Goal: Navigation & Orientation: Find specific page/section

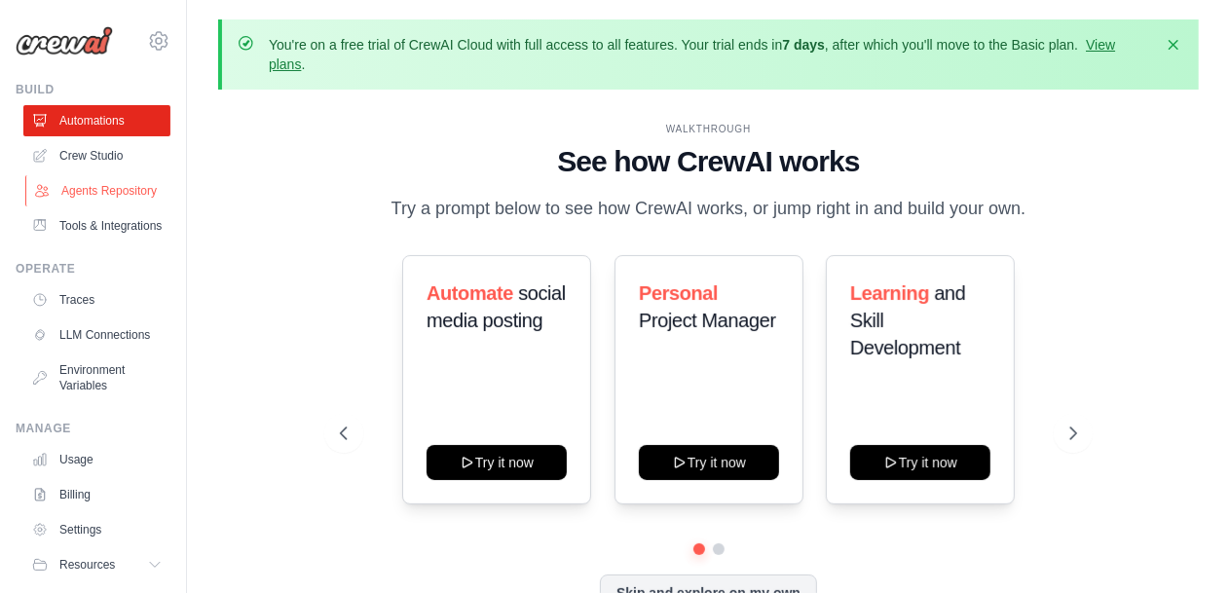
click at [86, 196] on link "Agents Repository" at bounding box center [98, 190] width 147 height 31
click at [103, 205] on link "Agents Repository" at bounding box center [98, 190] width 147 height 31
click at [1181, 45] on icon "button" at bounding box center [1173, 43] width 19 height 19
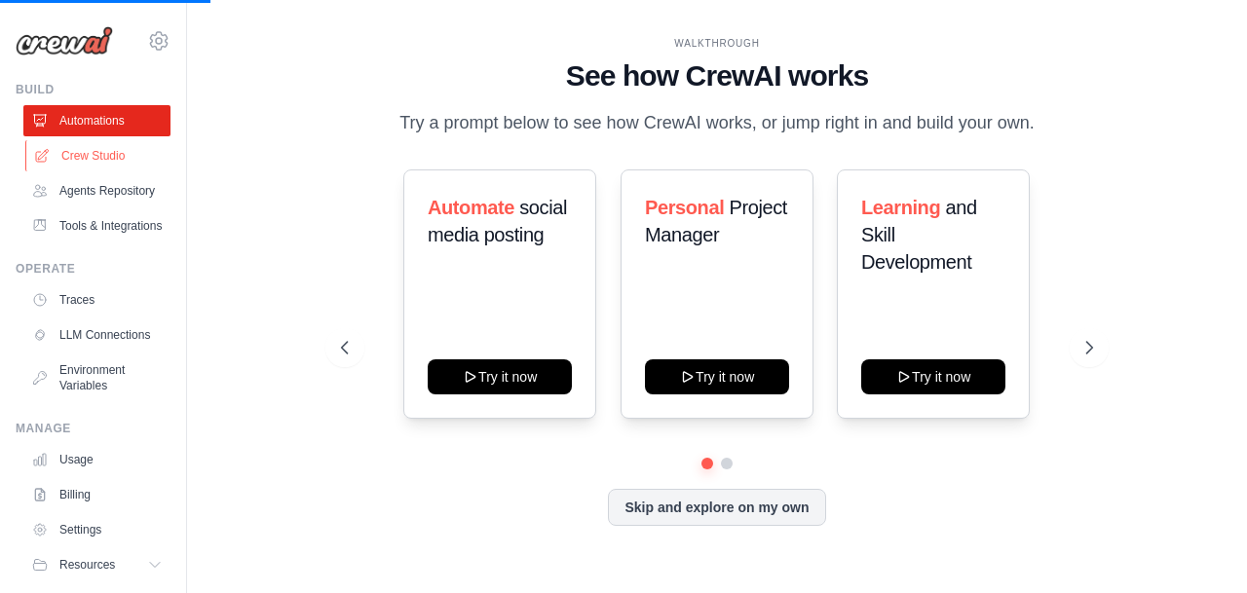
click at [80, 149] on link "Crew Studio" at bounding box center [98, 155] width 147 height 31
click at [72, 204] on link "Agents Repository" at bounding box center [98, 190] width 147 height 31
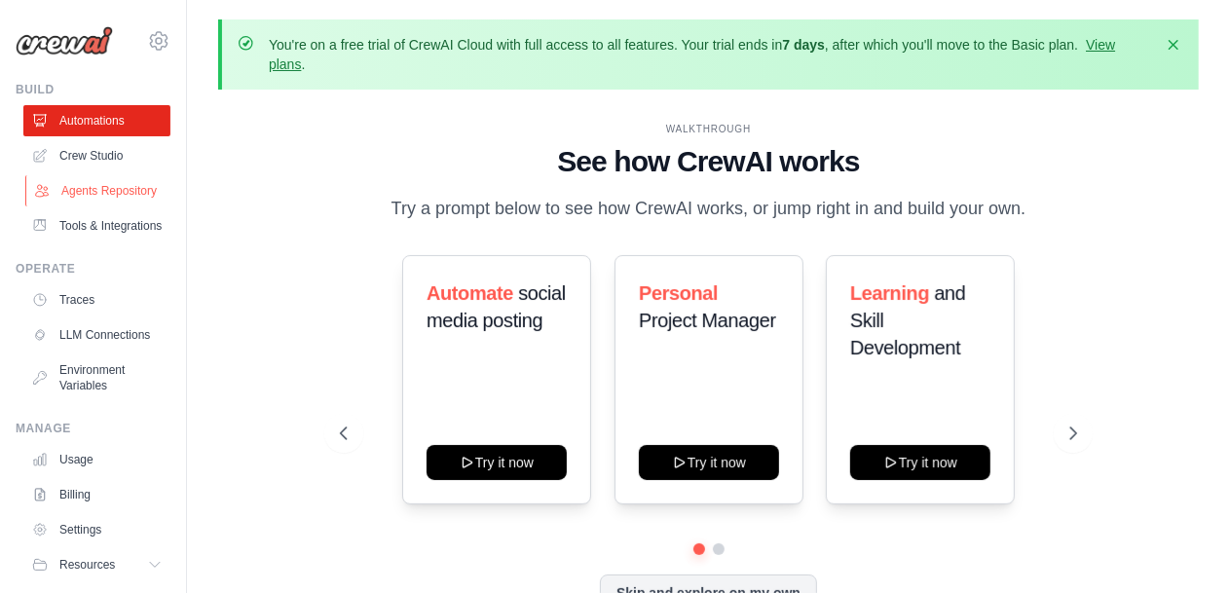
click at [96, 207] on link "Agents Repository" at bounding box center [98, 190] width 147 height 31
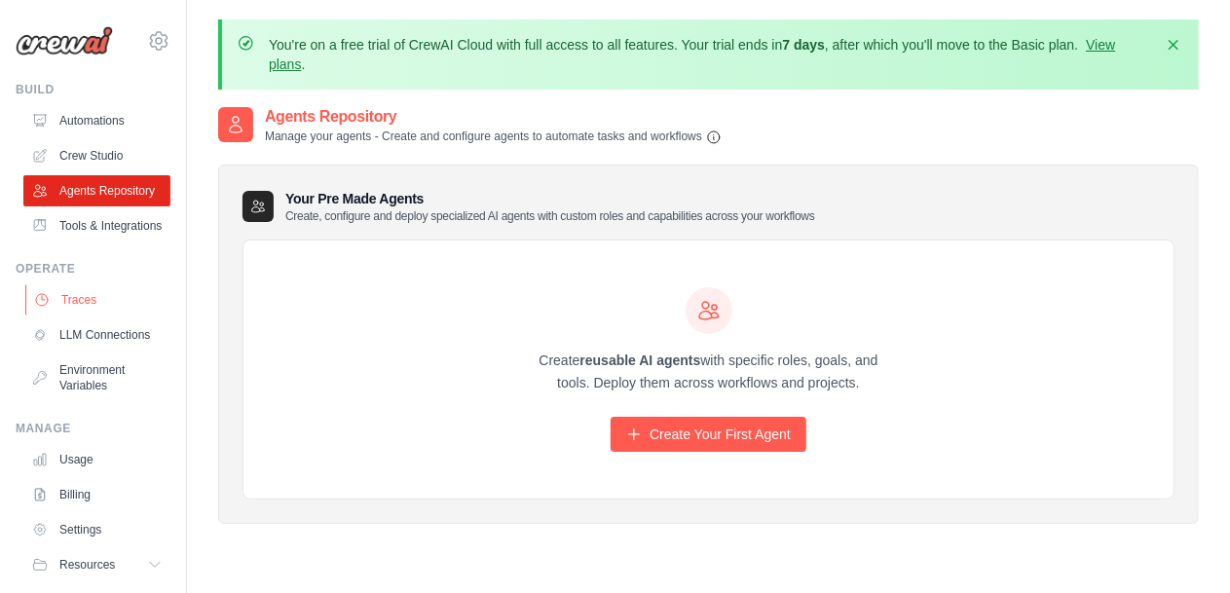
scroll to position [97, 0]
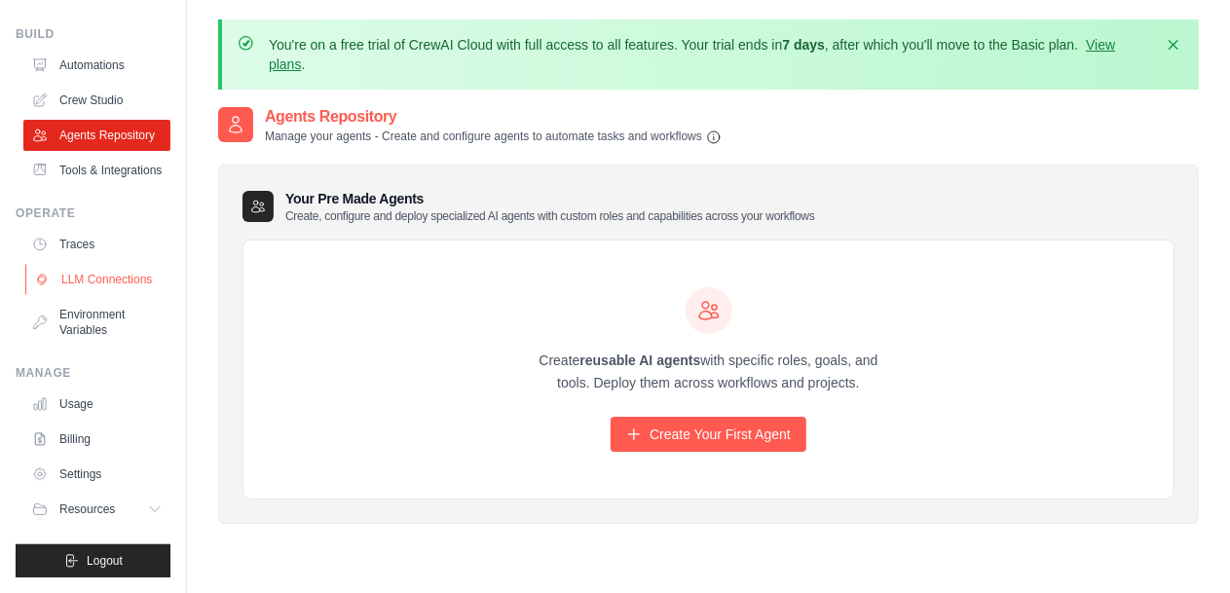
click at [128, 274] on link "LLM Connections" at bounding box center [98, 279] width 147 height 31
click at [109, 274] on link "LLM Connections" at bounding box center [98, 279] width 147 height 31
